Goal: Task Accomplishment & Management: Manage account settings

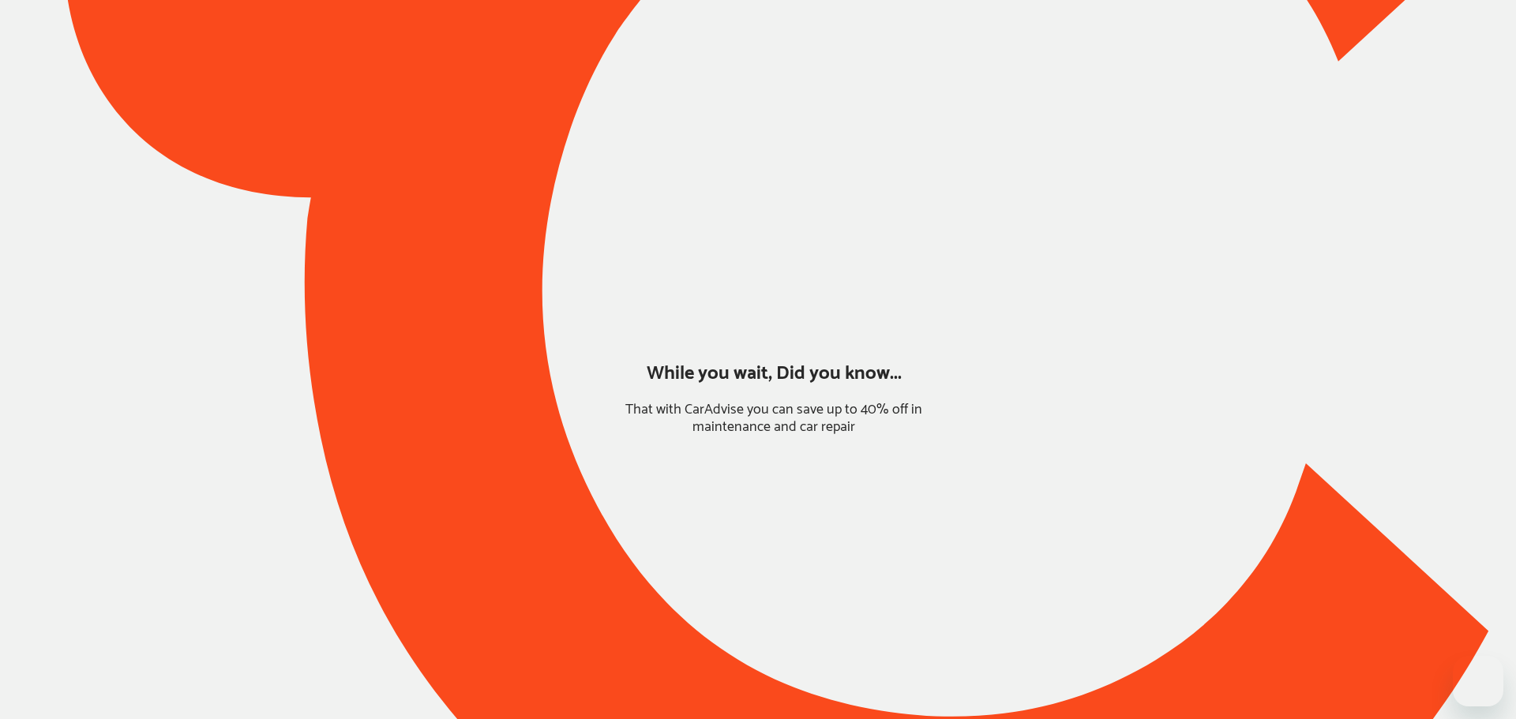
type input "*****"
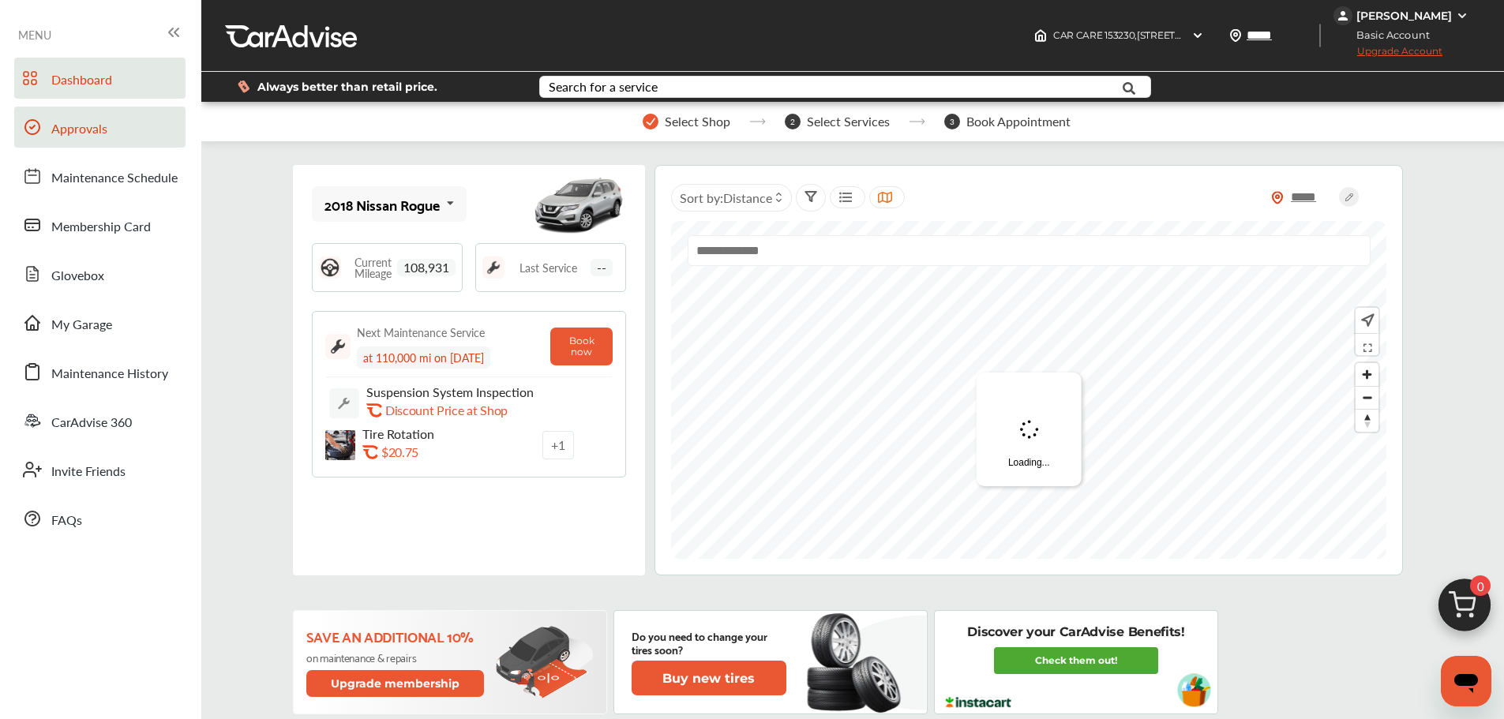
click at [67, 137] on span "Approvals" at bounding box center [79, 129] width 56 height 21
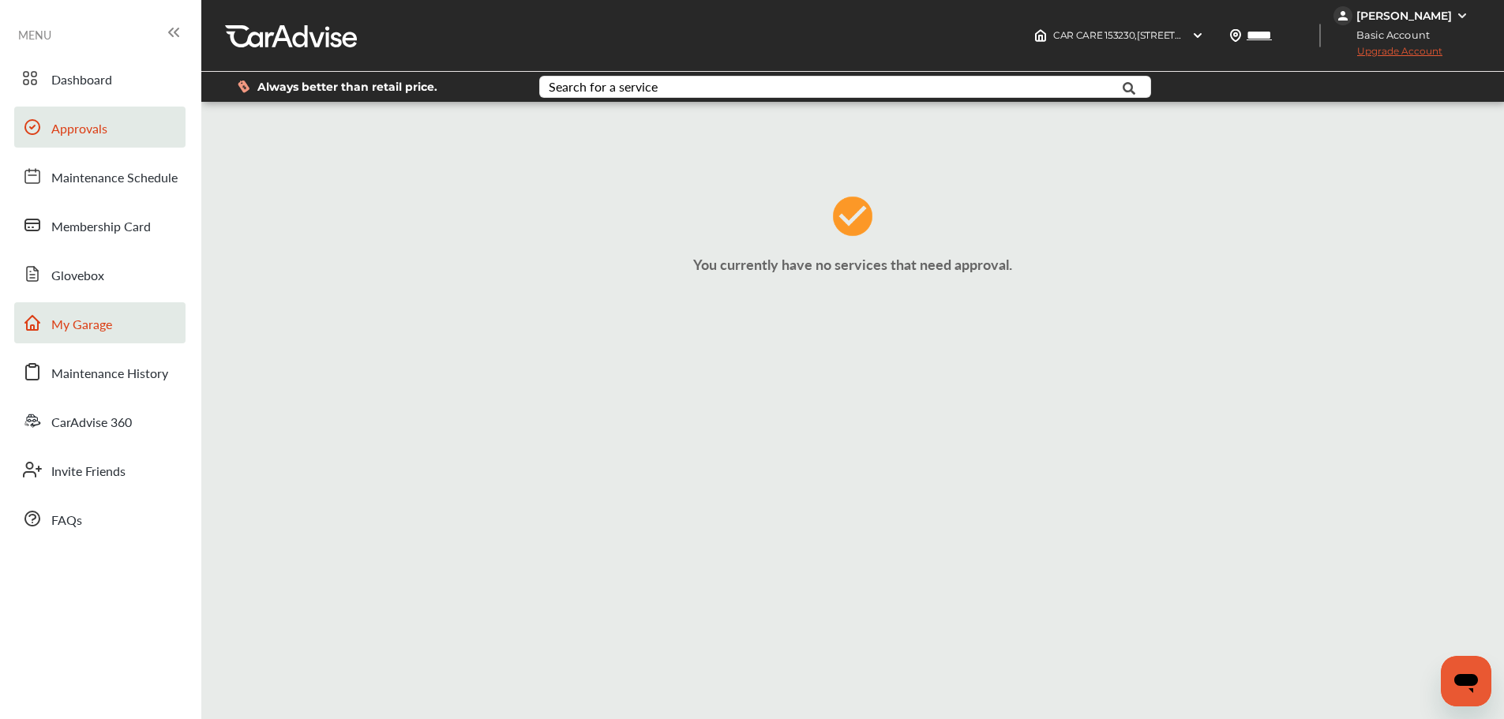
click at [81, 324] on span "My Garage" at bounding box center [81, 325] width 61 height 21
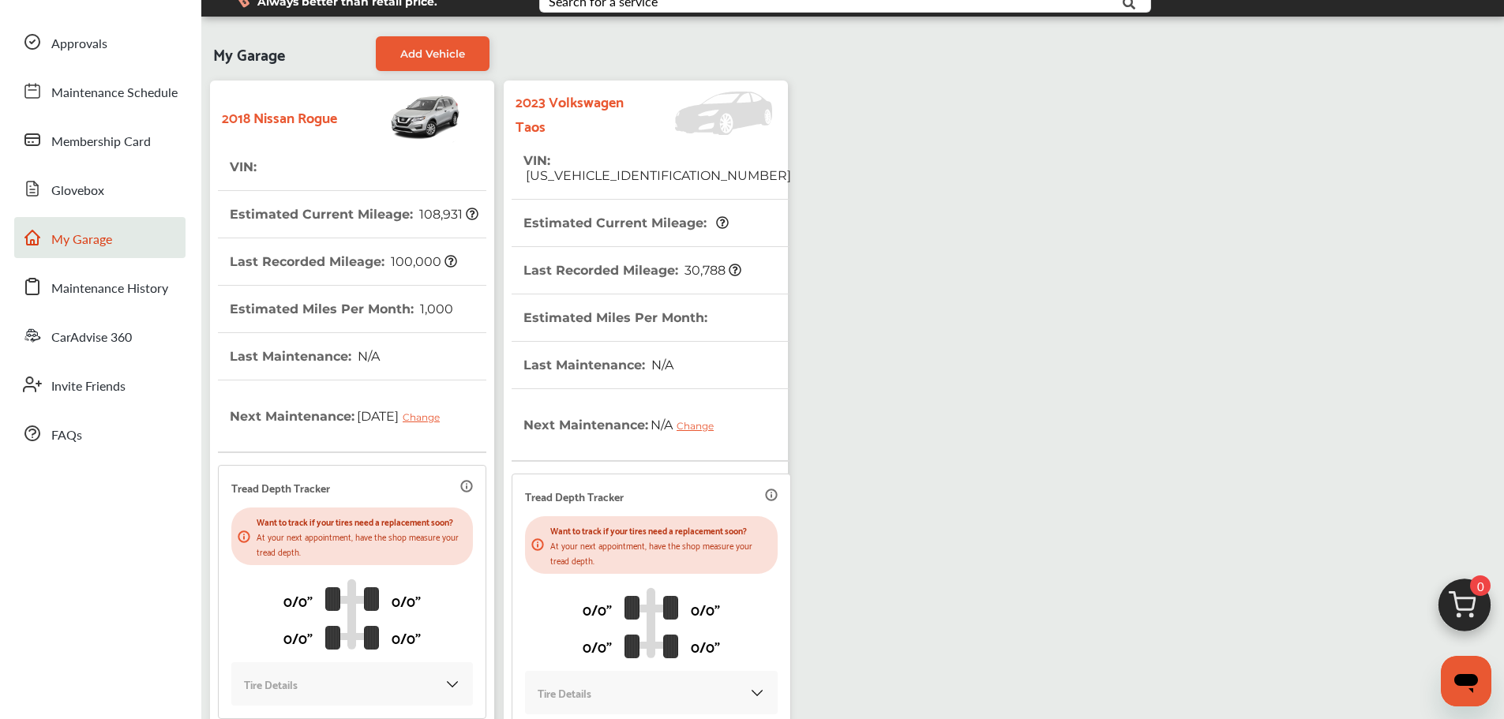
scroll to position [282, 0]
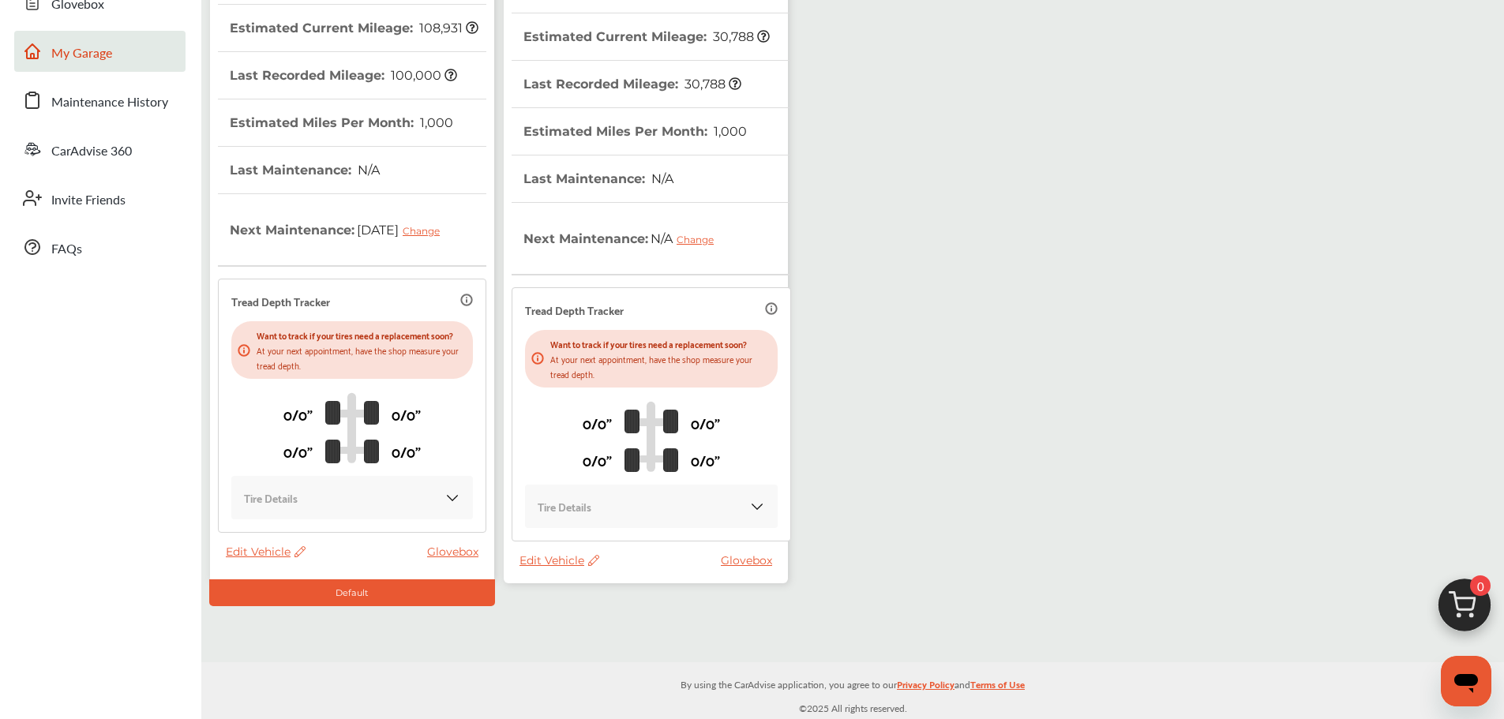
click at [563, 561] on span "Edit Vehicle" at bounding box center [560, 561] width 80 height 14
click at [607, 626] on div "Use this vehicle" at bounding box center [634, 627] width 142 height 24
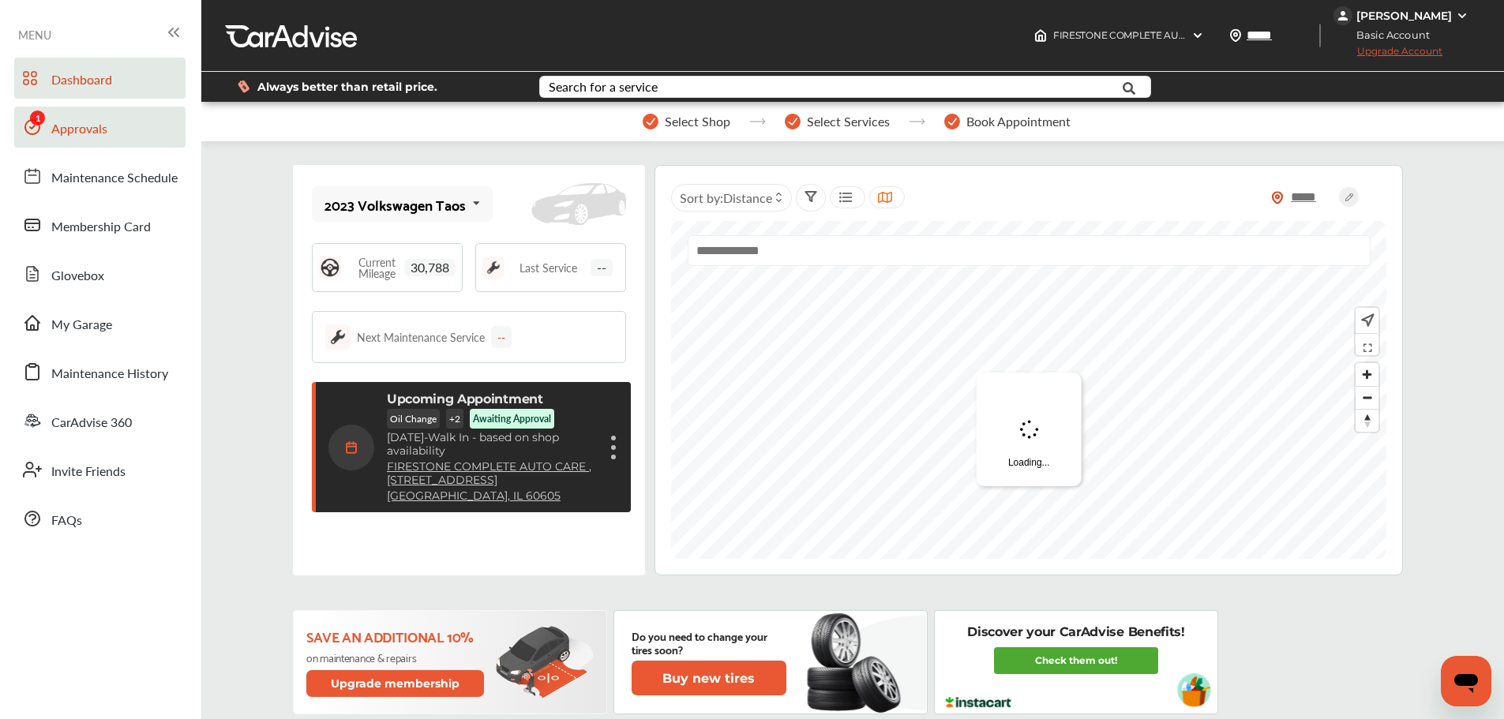
click at [78, 126] on span "Approvals" at bounding box center [79, 129] width 56 height 21
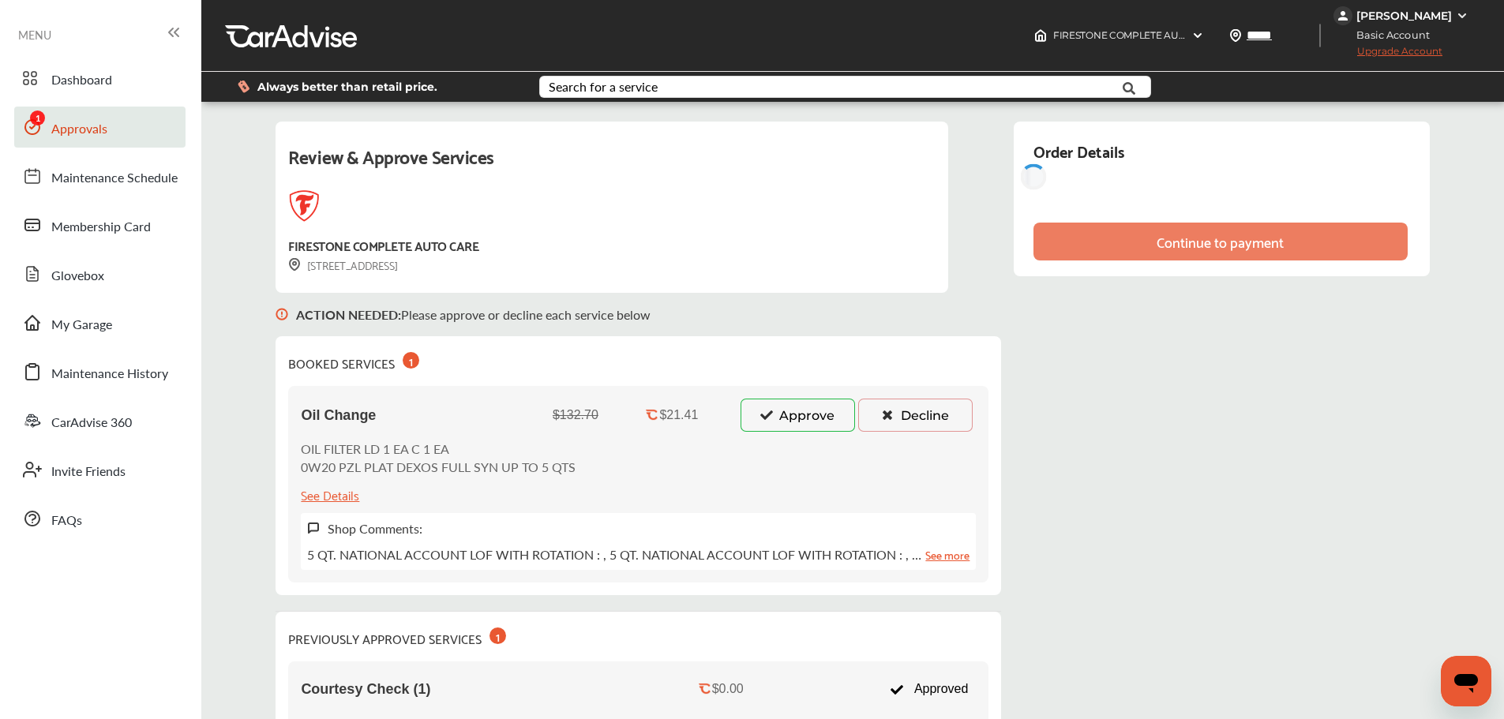
click at [813, 419] on button "Approve" at bounding box center [798, 415] width 114 height 33
